Goal: Task Accomplishment & Management: Use online tool/utility

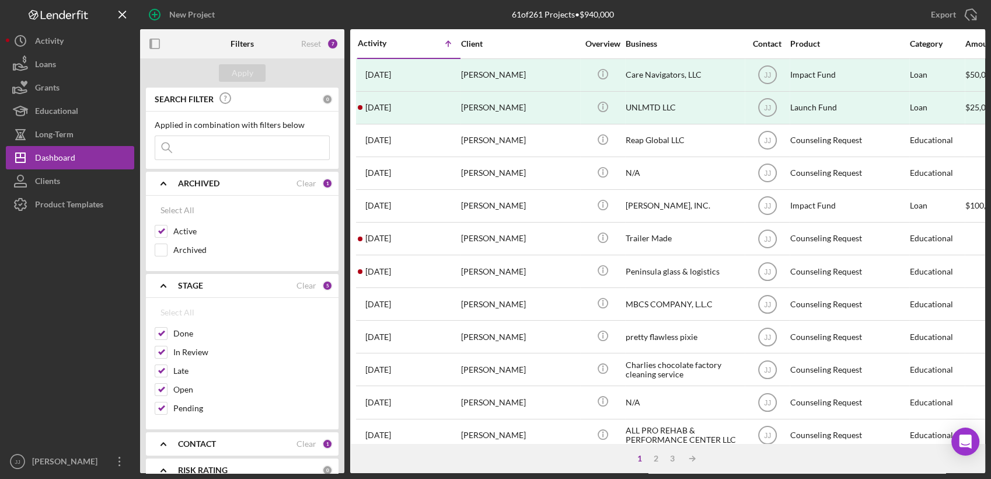
scroll to position [46, 0]
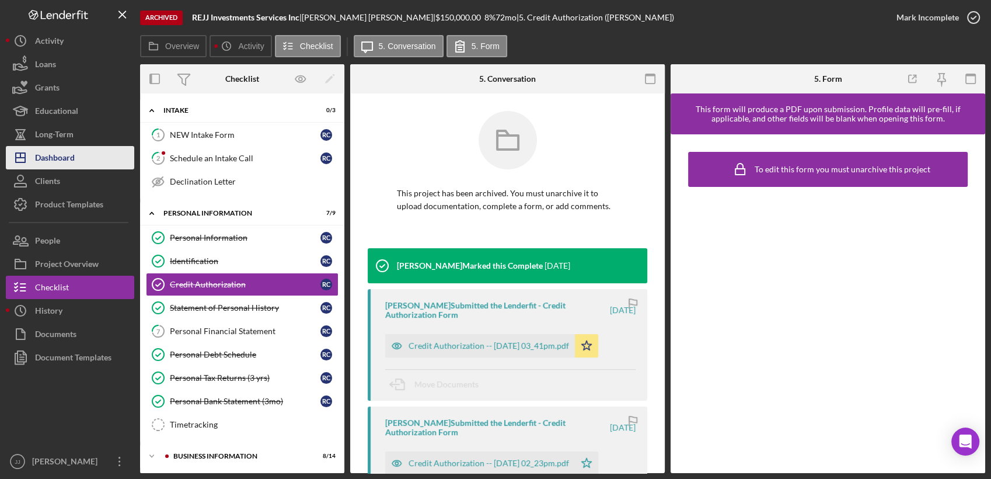
click at [71, 146] on div "Dashboard" at bounding box center [55, 159] width 40 height 26
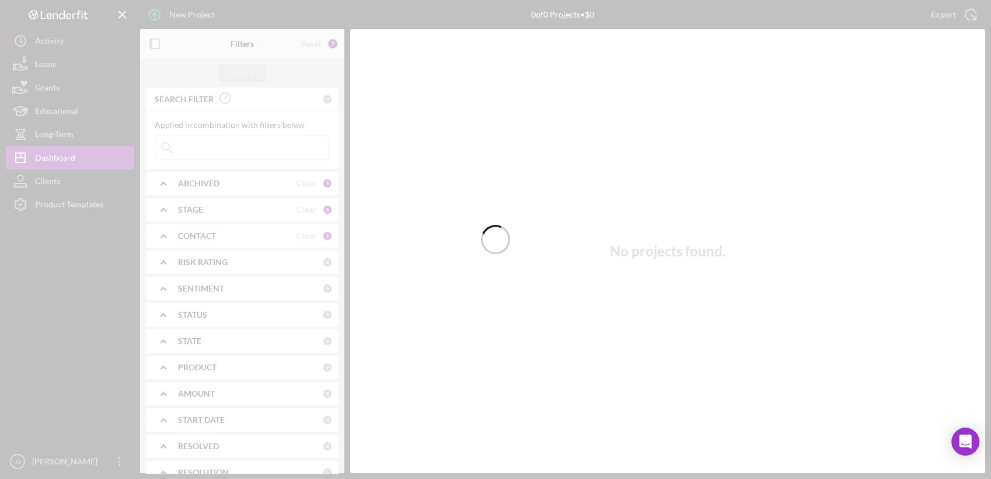
click at [182, 147] on div at bounding box center [495, 239] width 991 height 479
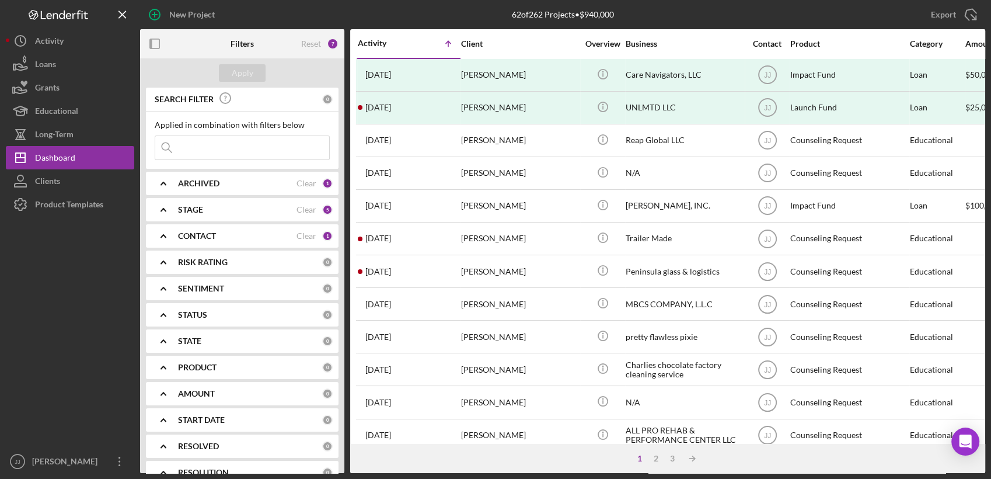
click at [186, 147] on input at bounding box center [242, 147] width 174 height 23
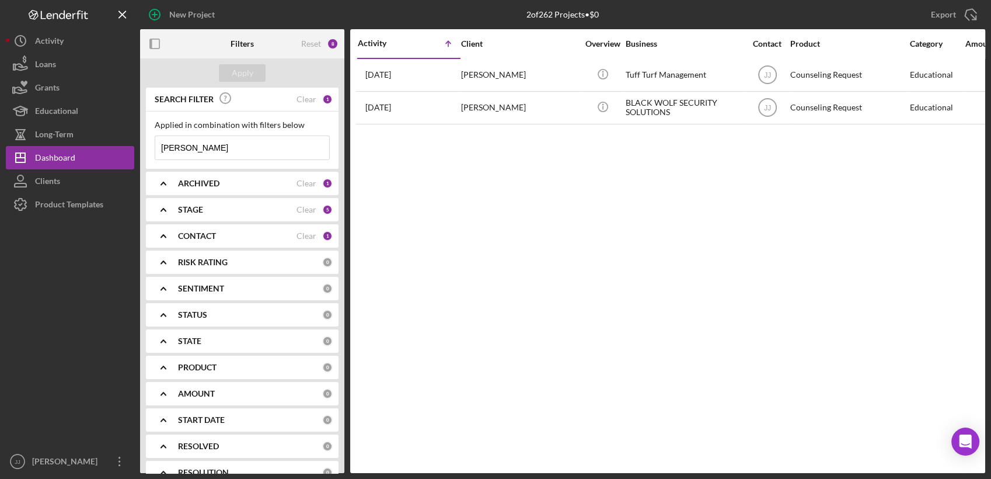
type input "[PERSON_NAME]"
click at [302, 179] on div "Clear" at bounding box center [307, 183] width 20 height 9
click at [301, 182] on div "ARCHIVED" at bounding box center [250, 183] width 144 height 9
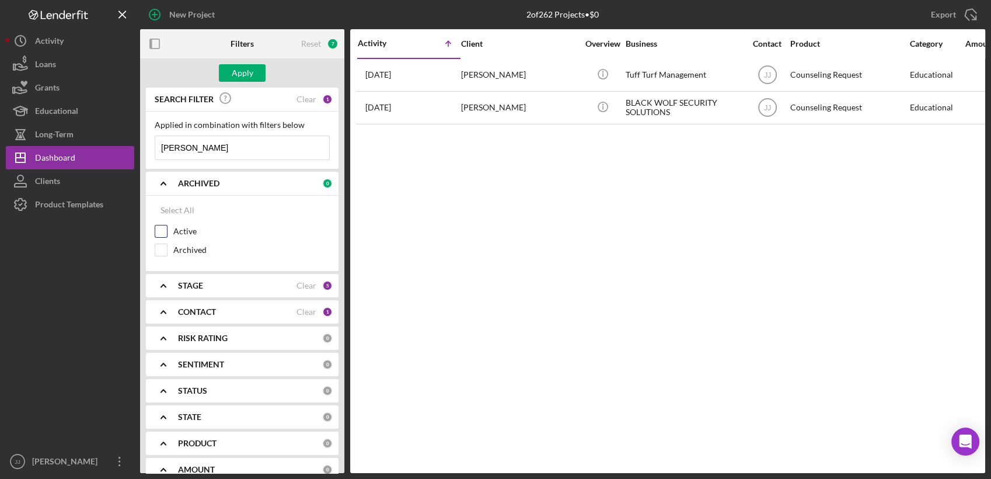
click at [159, 231] on input "Active" at bounding box center [161, 231] width 12 height 12
checkbox input "true"
click at [245, 287] on div "STAGE" at bounding box center [237, 285] width 118 height 9
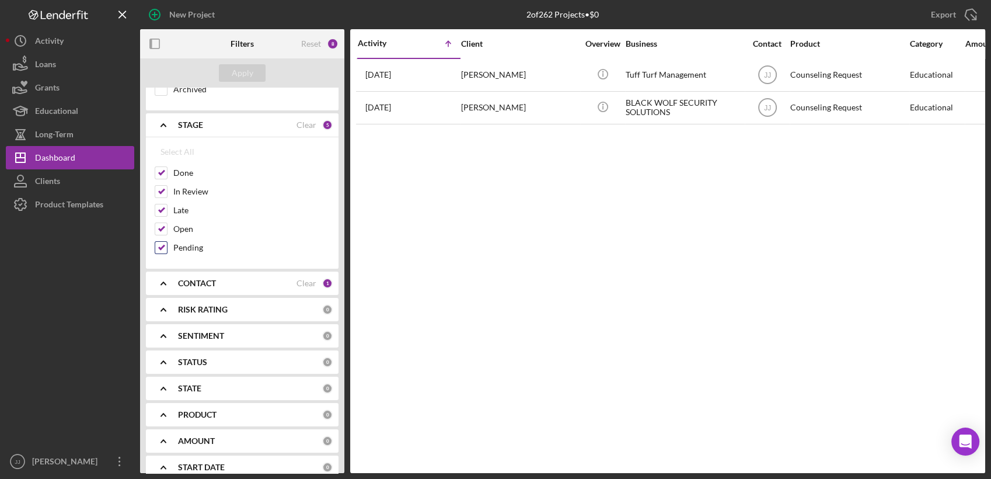
scroll to position [194, 0]
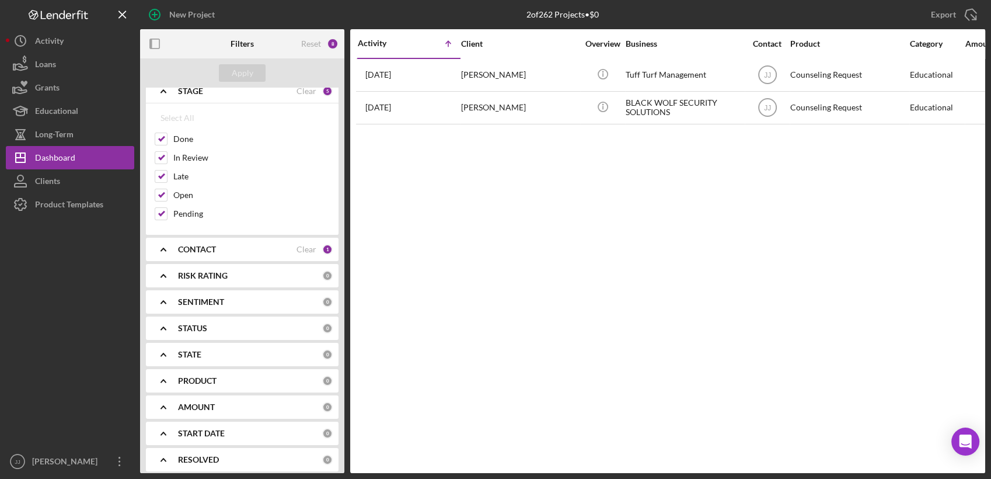
click at [220, 278] on b "RISK RATING" at bounding box center [203, 275] width 50 height 9
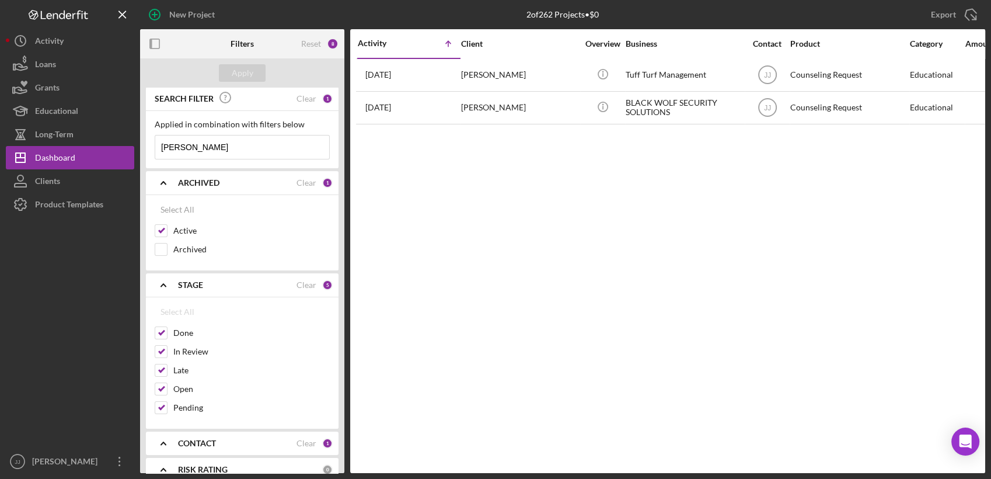
scroll to position [0, 0]
drag, startPoint x: 186, startPoint y: 144, endPoint x: 137, endPoint y: 142, distance: 49.1
click at [137, 142] on div "New Project 2 of 262 Projects • $0 Export Icon/Export Filters Reset 8 Apply SEA…" at bounding box center [496, 236] width 980 height 473
click at [232, 61] on div "Apply" at bounding box center [242, 72] width 204 height 29
click at [233, 72] on div "Apply" at bounding box center [243, 73] width 22 height 18
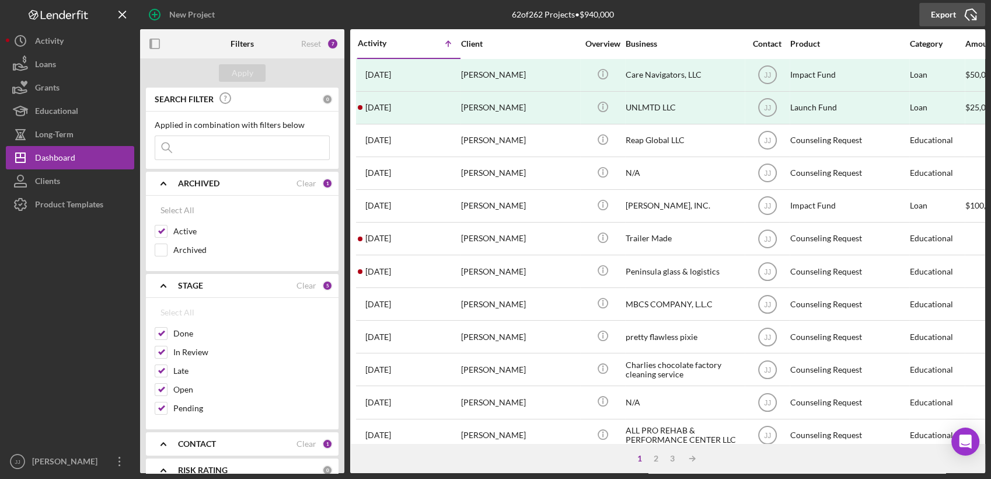
click at [957, 18] on icon "Icon/Export" at bounding box center [970, 14] width 29 height 29
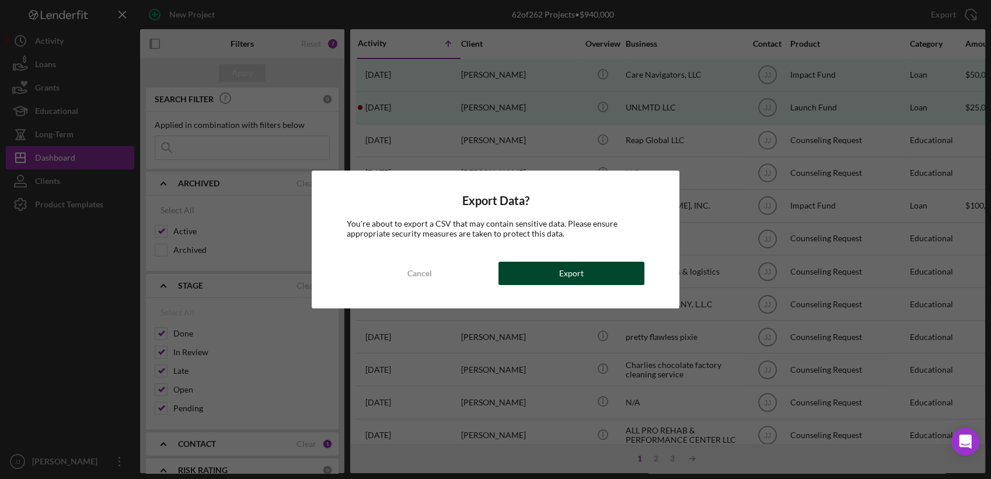
click at [532, 278] on button "Export" at bounding box center [572, 273] width 146 height 23
